Goal: Navigation & Orientation: Go to known website

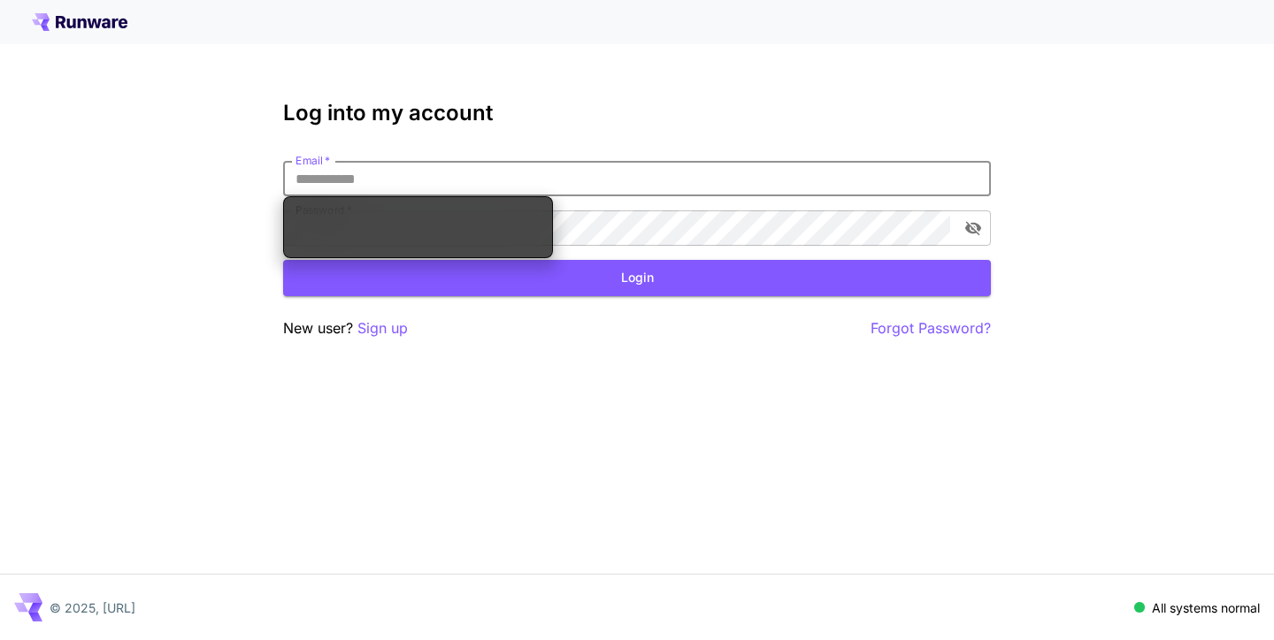
click at [54, 27] on icon at bounding box center [80, 22] width 96 height 18
